Goal: Task Accomplishment & Management: Manage account settings

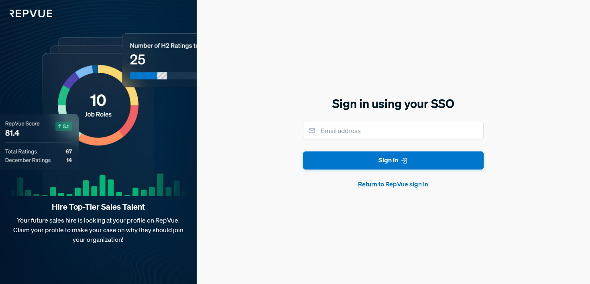
click at [359, 130] on input "email" at bounding box center [393, 131] width 181 height 18
type input "[EMAIL_ADDRESS][PERSON_NAME][DOMAIN_NAME]"
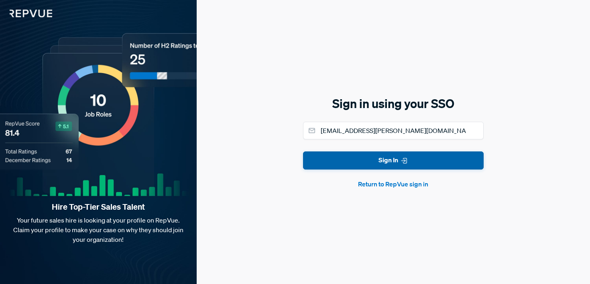
click at [360, 165] on button "Sign In" at bounding box center [393, 160] width 181 height 18
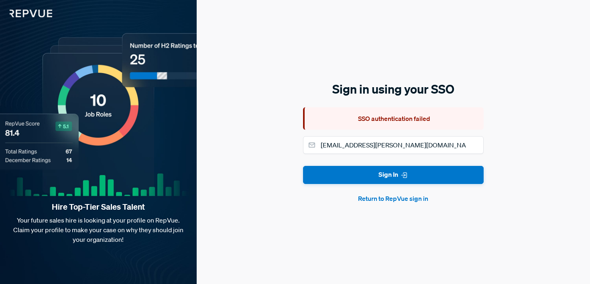
click at [373, 197] on button "Return to RepVue sign in" at bounding box center [393, 198] width 181 height 10
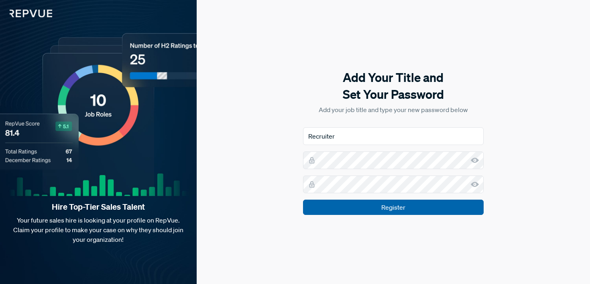
click at [391, 206] on input "Register" at bounding box center [393, 206] width 181 height 15
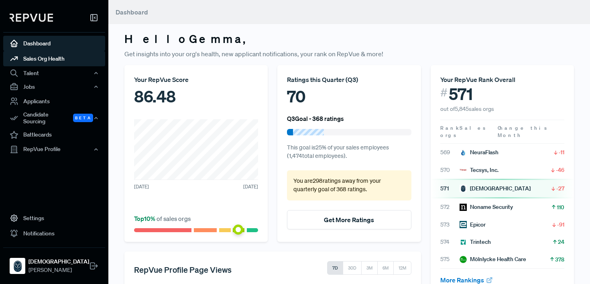
click at [52, 59] on link "Sales Org Health" at bounding box center [54, 58] width 102 height 15
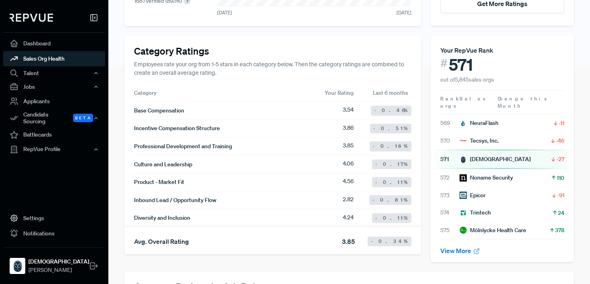
scroll to position [203, 0]
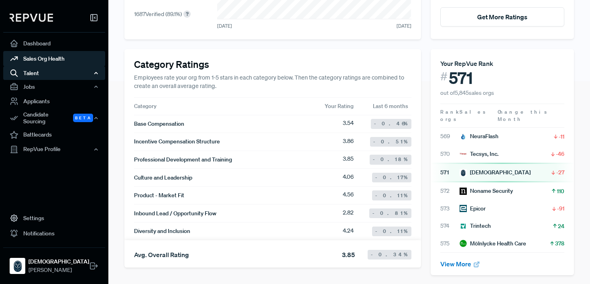
click at [46, 69] on div "Talent" at bounding box center [54, 73] width 102 height 14
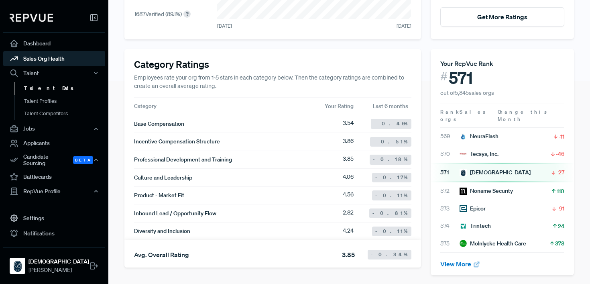
click at [86, 90] on link "Talent Data" at bounding box center [65, 88] width 102 height 13
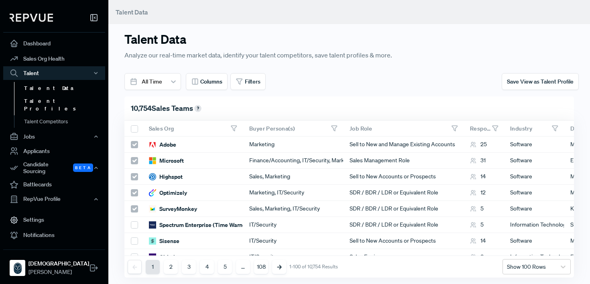
click at [84, 102] on link "Talent Profiles" at bounding box center [65, 105] width 102 height 20
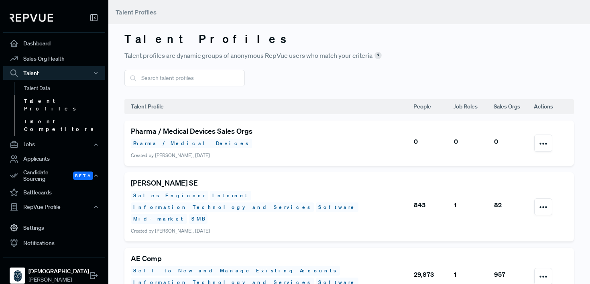
click at [70, 115] on link "Talent Competitors" at bounding box center [65, 125] width 102 height 20
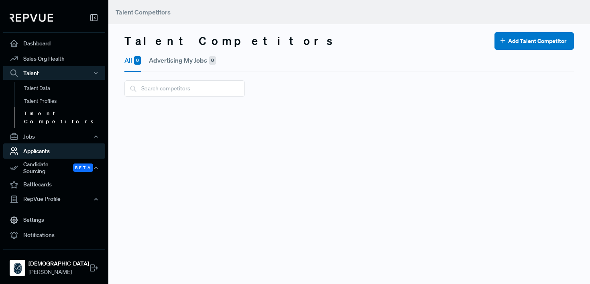
click at [42, 143] on link "Applicants" at bounding box center [54, 150] width 102 height 15
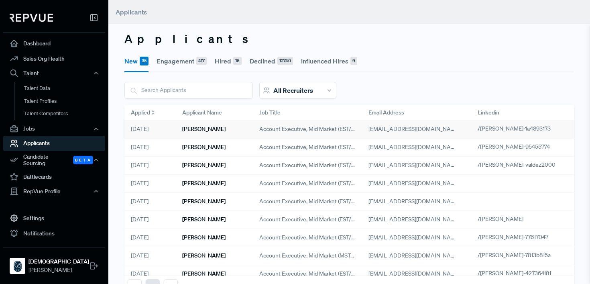
click at [187, 129] on h6 "[PERSON_NAME]" at bounding box center [203, 129] width 43 height 7
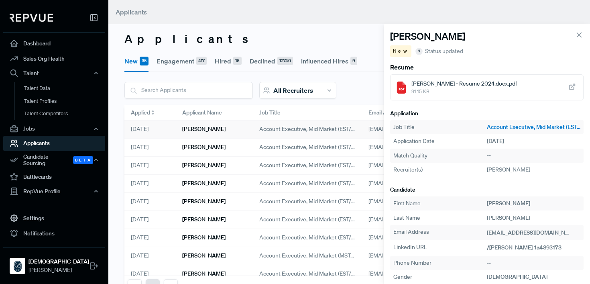
click at [457, 91] on span "91.15 KB" at bounding box center [464, 91] width 106 height 7
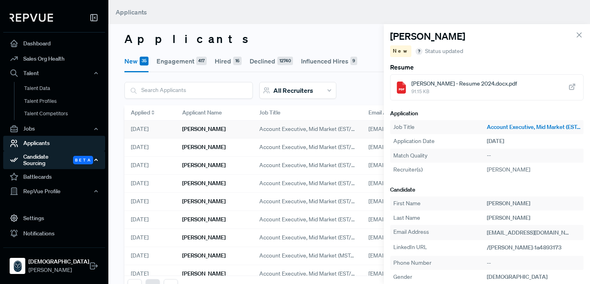
click at [47, 156] on div "Candidate Sourcing Beta" at bounding box center [54, 160] width 102 height 18
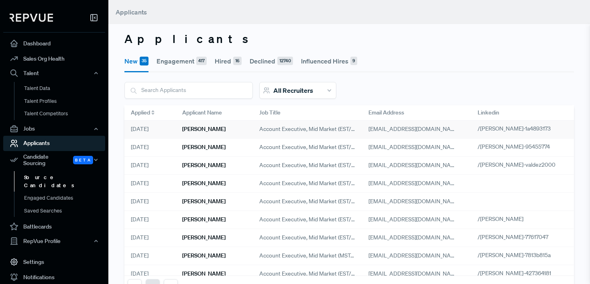
click at [48, 173] on link "Source Candidates" at bounding box center [65, 181] width 102 height 20
